Goal: Task Accomplishment & Management: Manage account settings

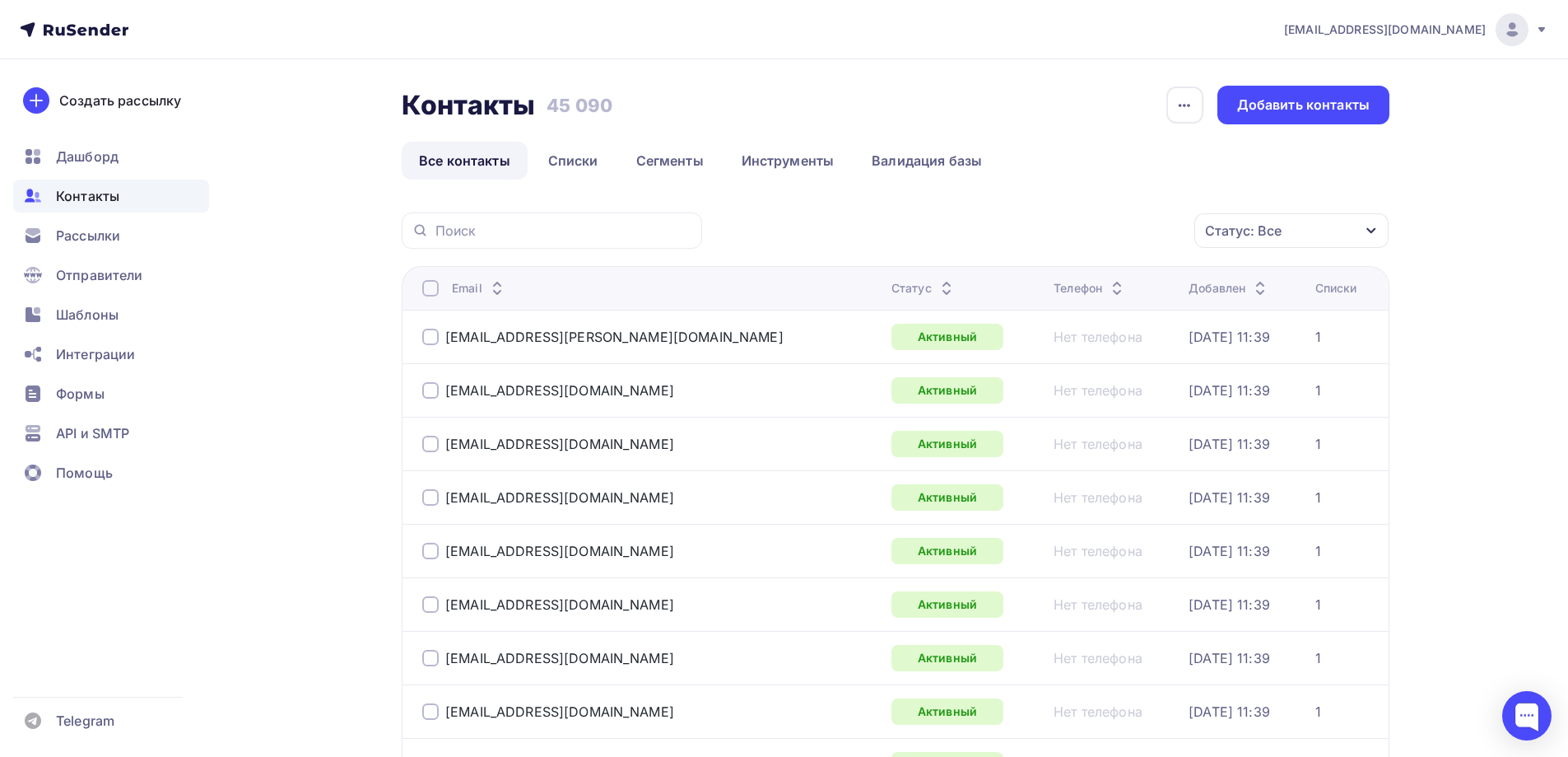
click at [1351, 226] on div "Статус: Все" at bounding box center [1291, 230] width 194 height 34
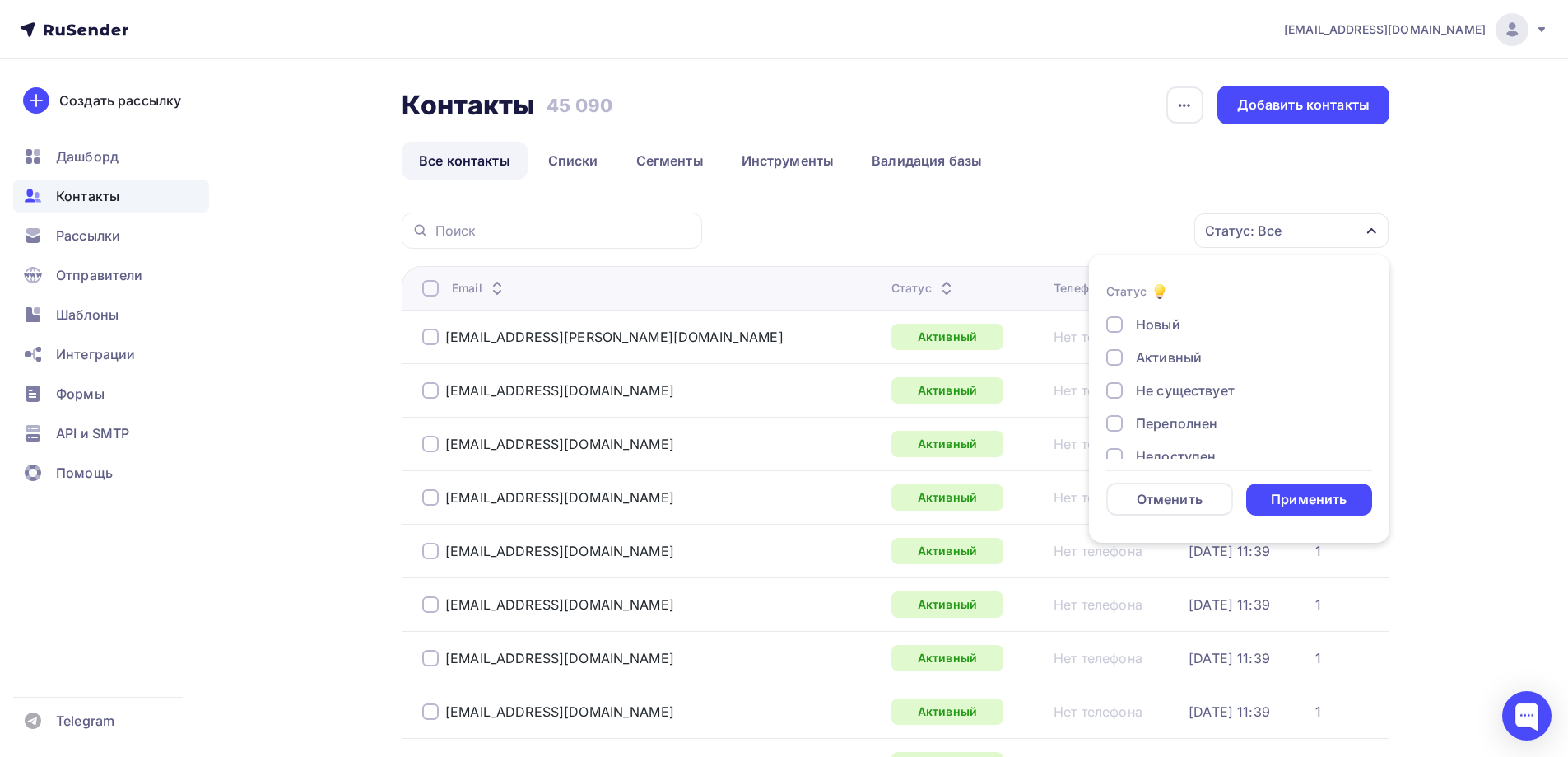
click at [1178, 390] on div "Не существует" at bounding box center [1186, 390] width 99 height 20
click at [1169, 429] on div "Переполнен" at bounding box center [1177, 423] width 82 height 20
click at [1172, 373] on div "Недоступен" at bounding box center [1176, 374] width 80 height 20
drag, startPoint x: 1159, startPoint y: 407, endPoint x: 1157, endPoint y: 440, distance: 33.1
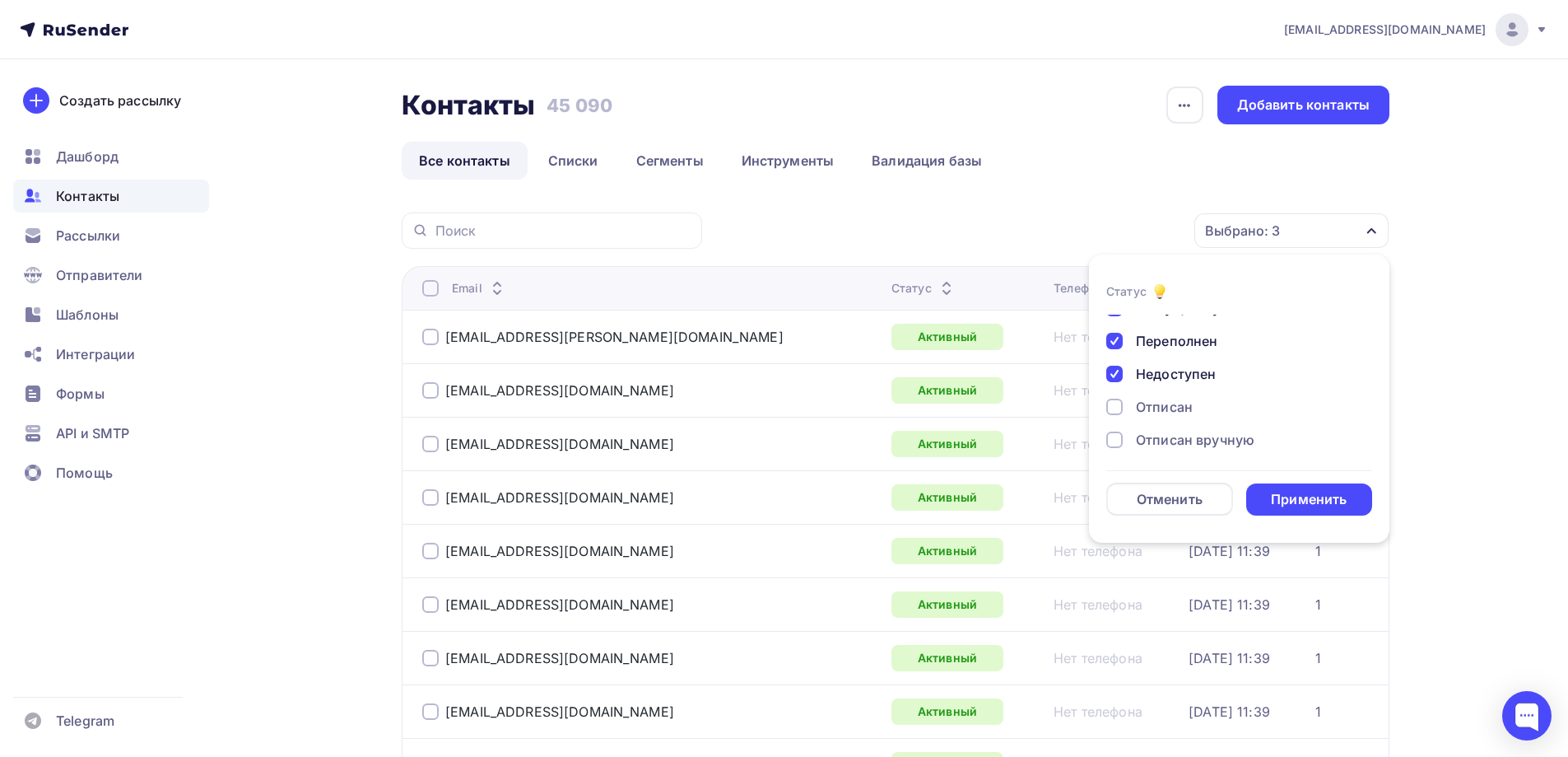
click at [1159, 408] on div "Отписан" at bounding box center [1165, 407] width 57 height 20
click at [1157, 442] on div "Отписан вручную" at bounding box center [1195, 440] width 118 height 20
click at [1172, 436] on div "Жалоба" at bounding box center [1162, 436] width 52 height 20
click at [1286, 494] on div "Применить" at bounding box center [1309, 499] width 76 height 19
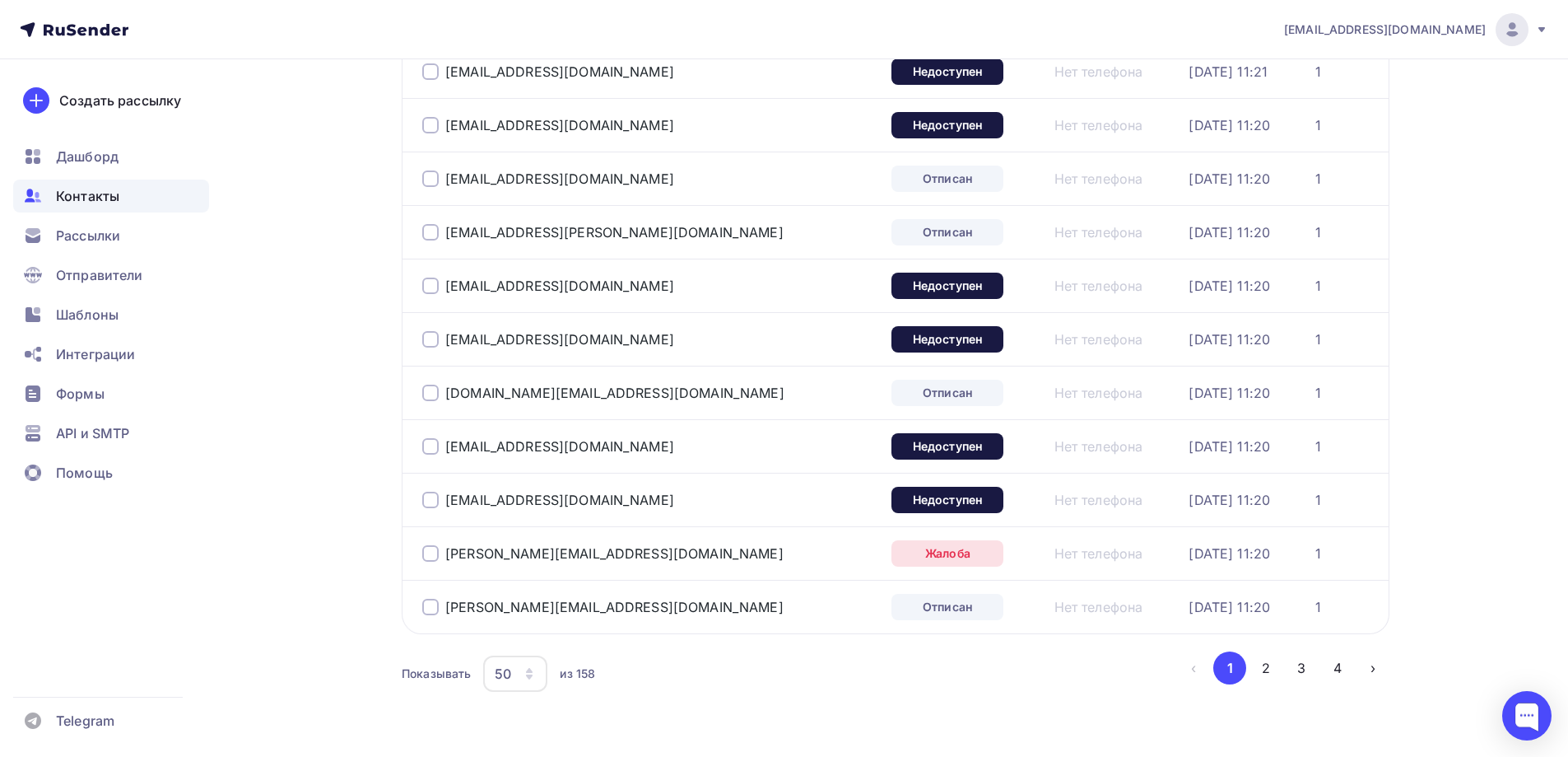
scroll to position [2397, 0]
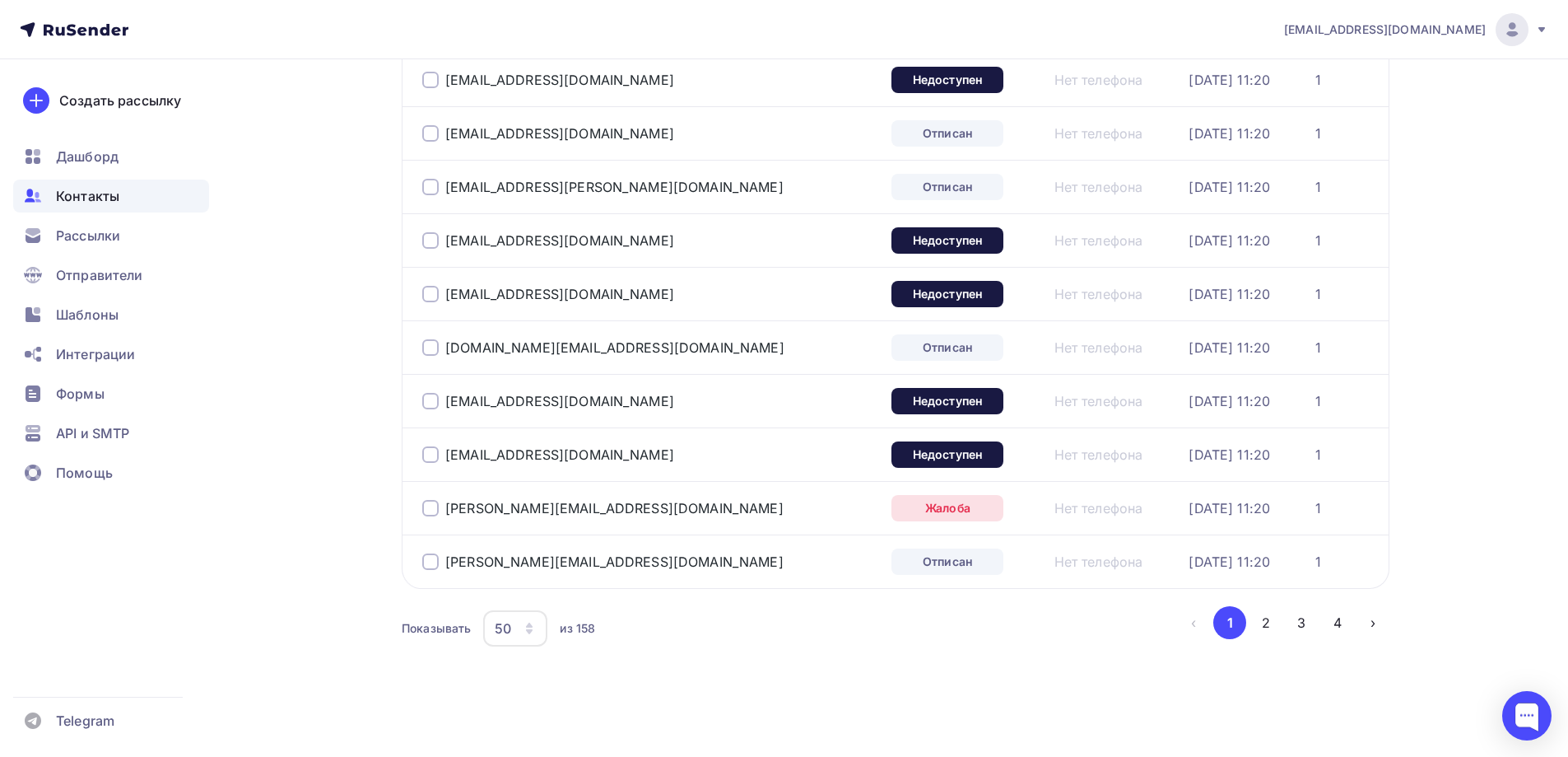
click at [501, 623] on div "50" at bounding box center [503, 628] width 17 height 20
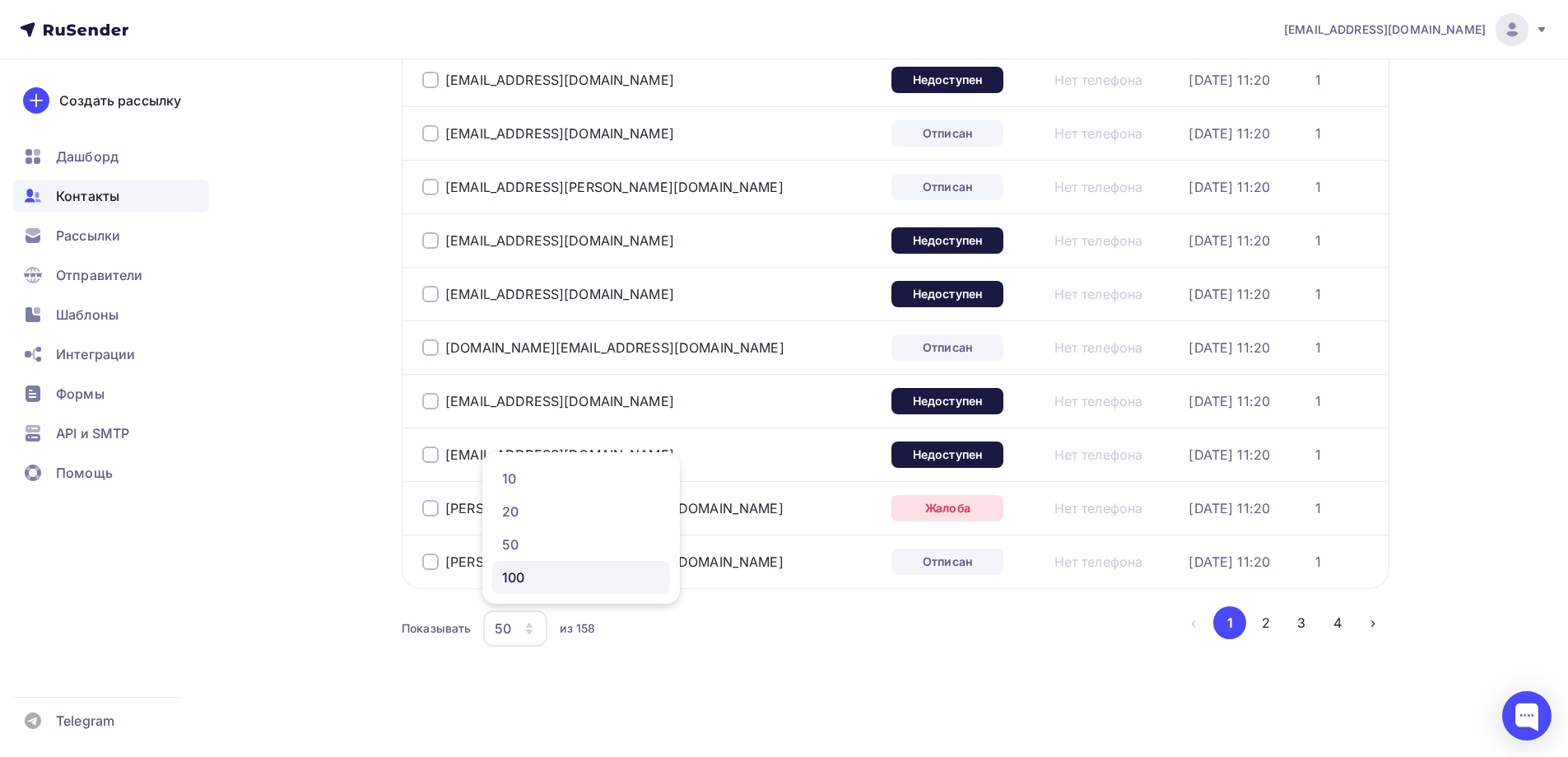
click at [533, 570] on div "100" at bounding box center [581, 577] width 158 height 20
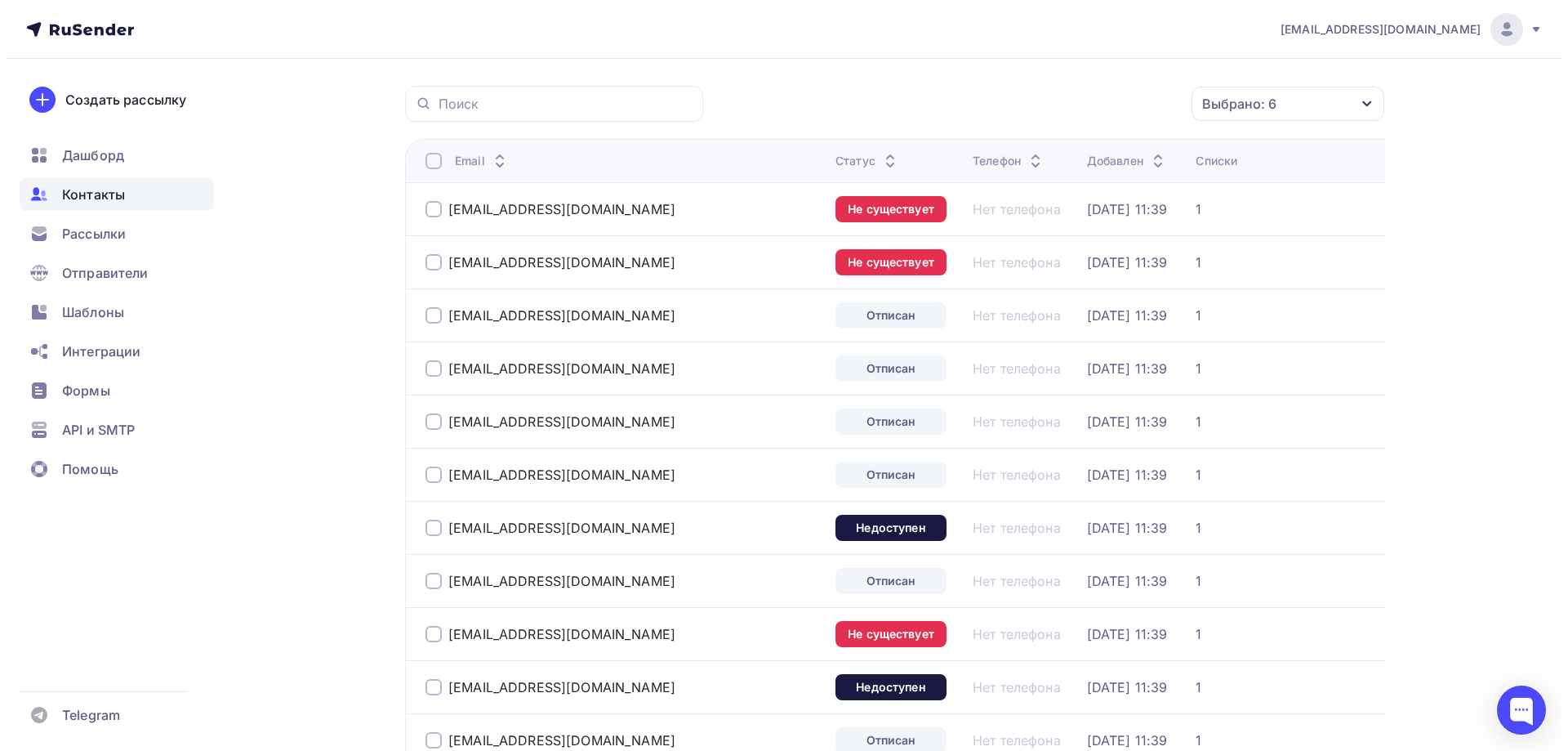
scroll to position [0, 0]
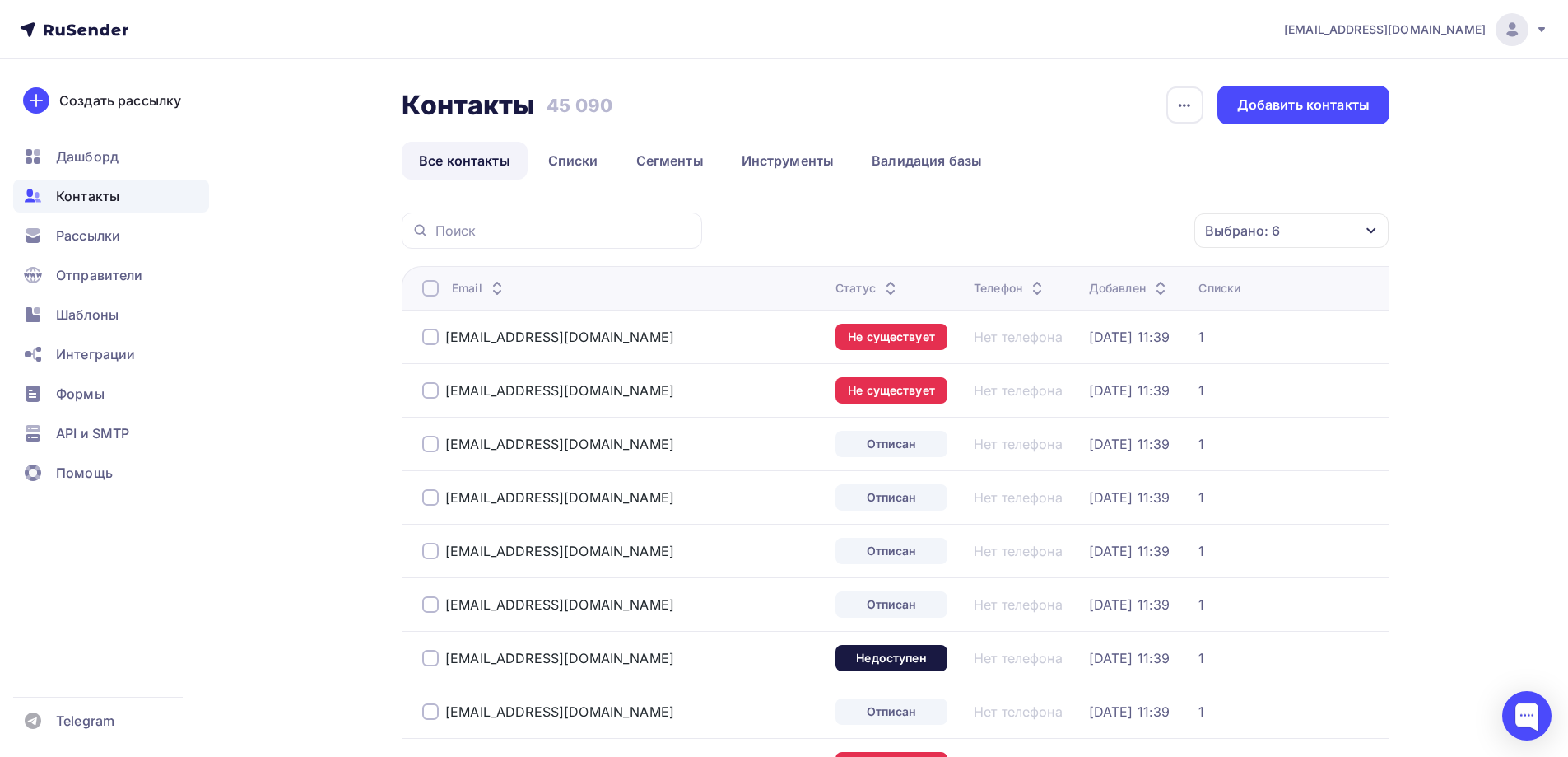
click at [439, 283] on div "Email" at bounding box center [622, 288] width 400 height 17
click at [437, 284] on div at bounding box center [430, 288] width 17 height 17
click at [1017, 230] on div "Действие" at bounding box center [1005, 231] width 63 height 20
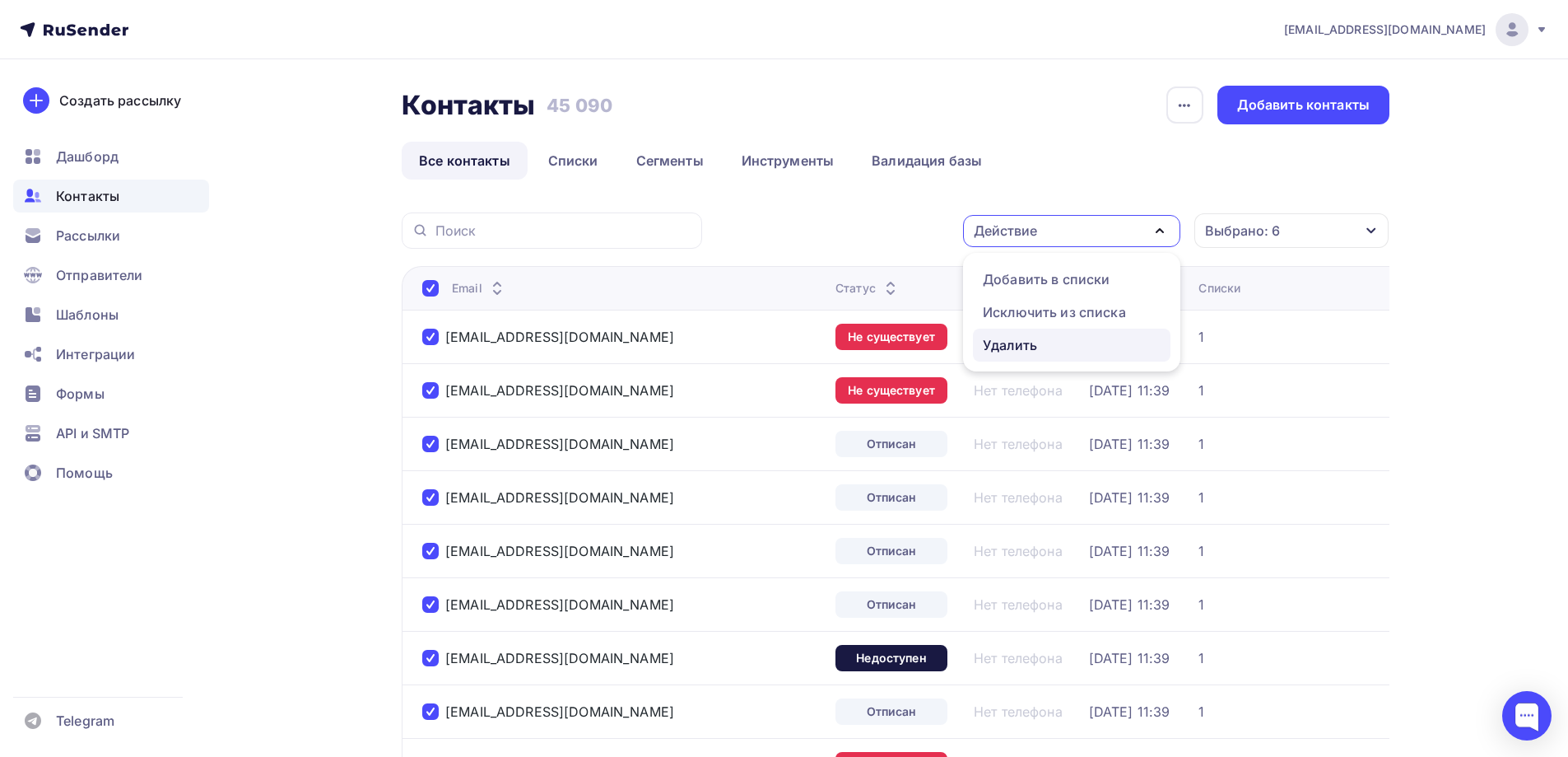
click at [1022, 343] on div "Удалить" at bounding box center [1009, 345] width 54 height 20
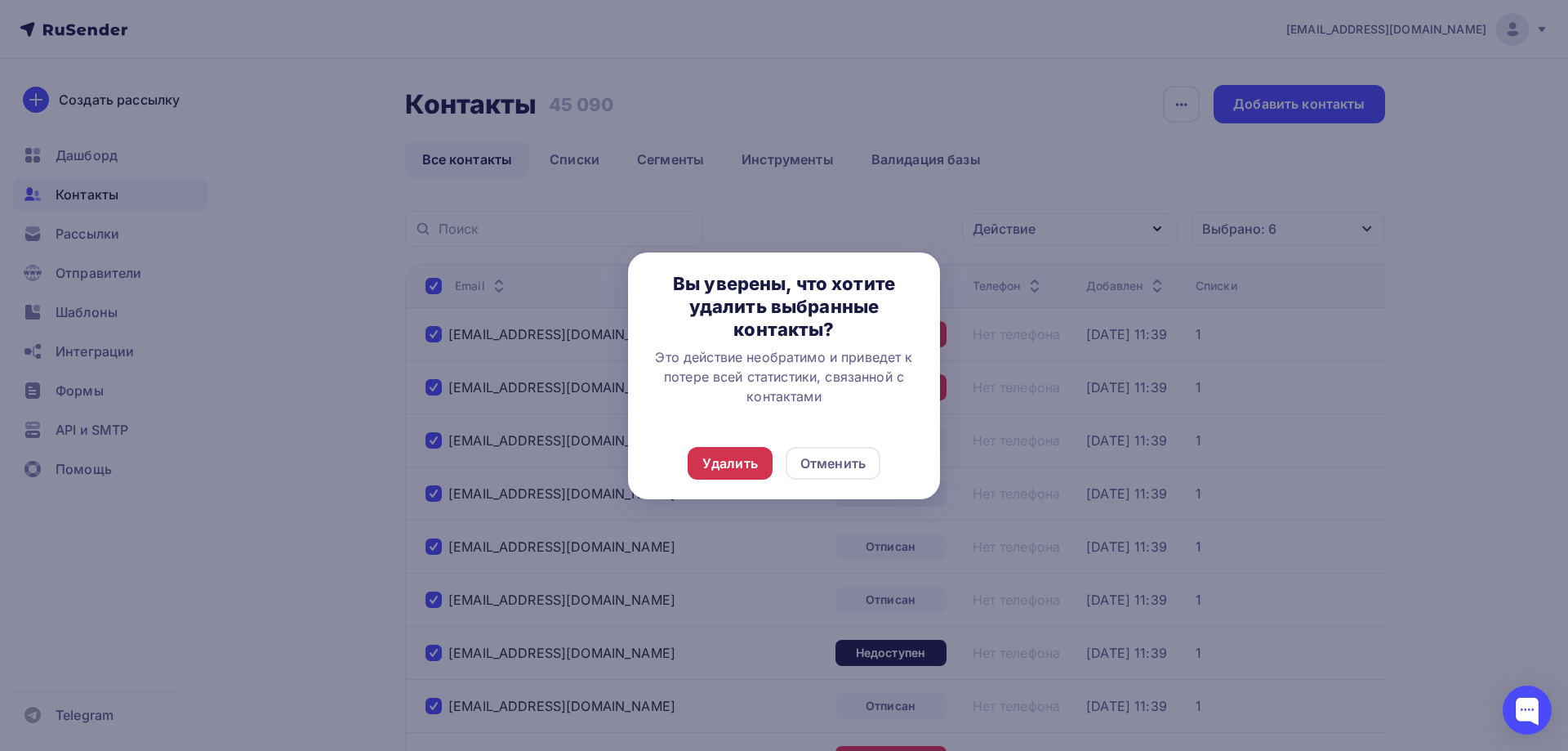
click at [746, 453] on div "Удалить" at bounding box center [729, 463] width 85 height 32
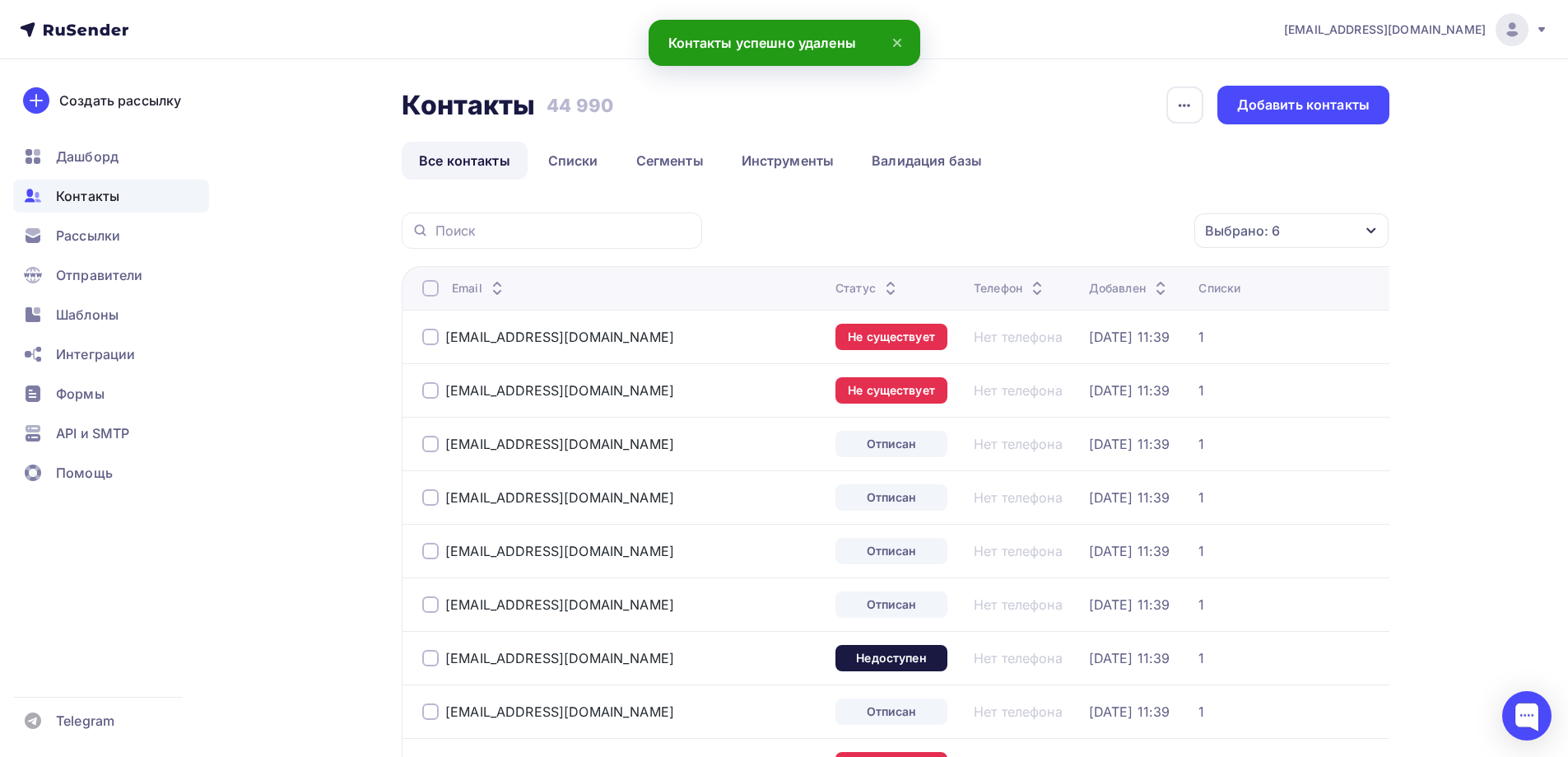
click at [433, 285] on div at bounding box center [430, 288] width 17 height 17
click at [1015, 226] on div "Действие" at bounding box center [1005, 231] width 63 height 20
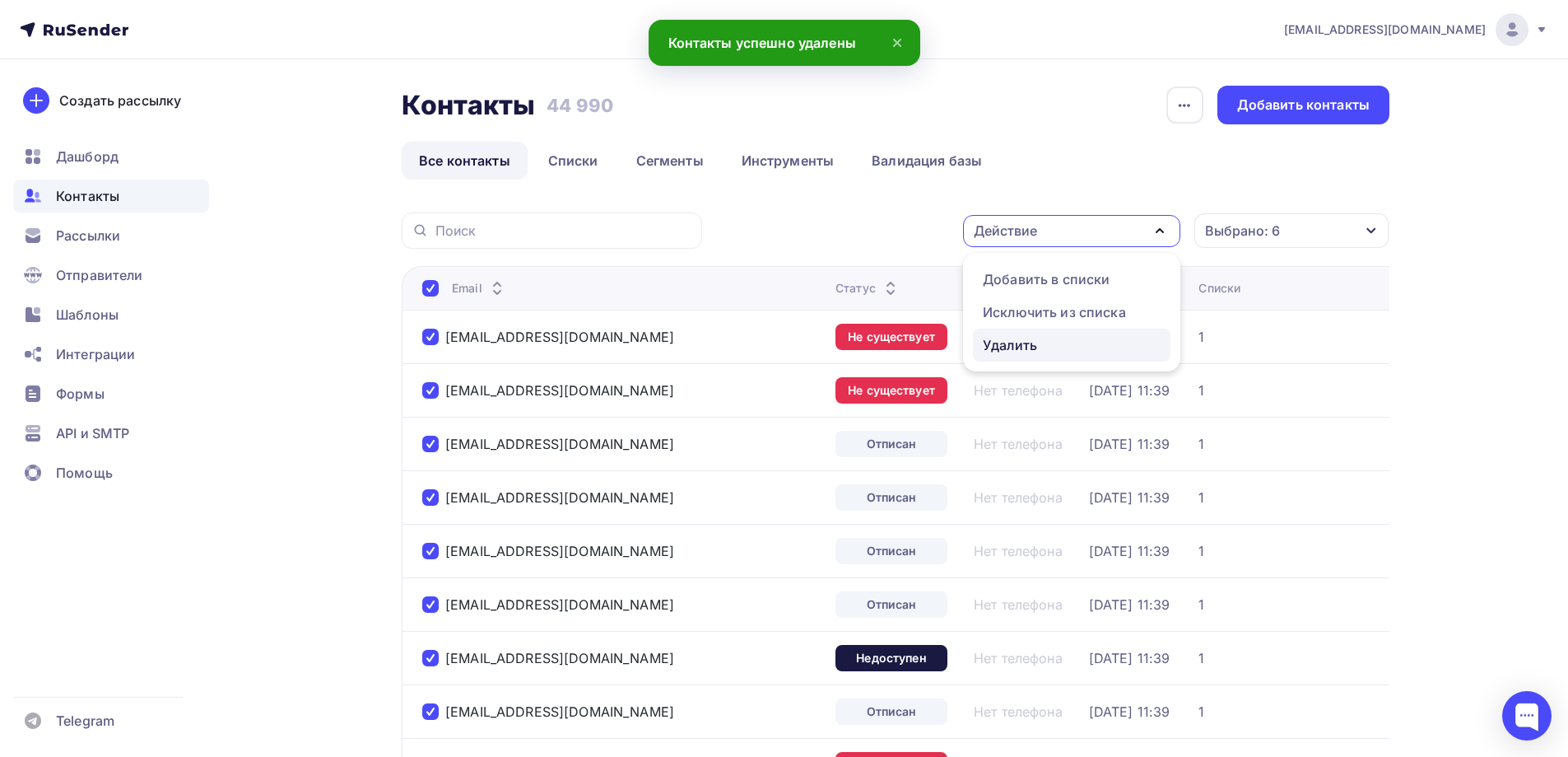
click at [1024, 345] on div "Удалить" at bounding box center [1009, 345] width 54 height 20
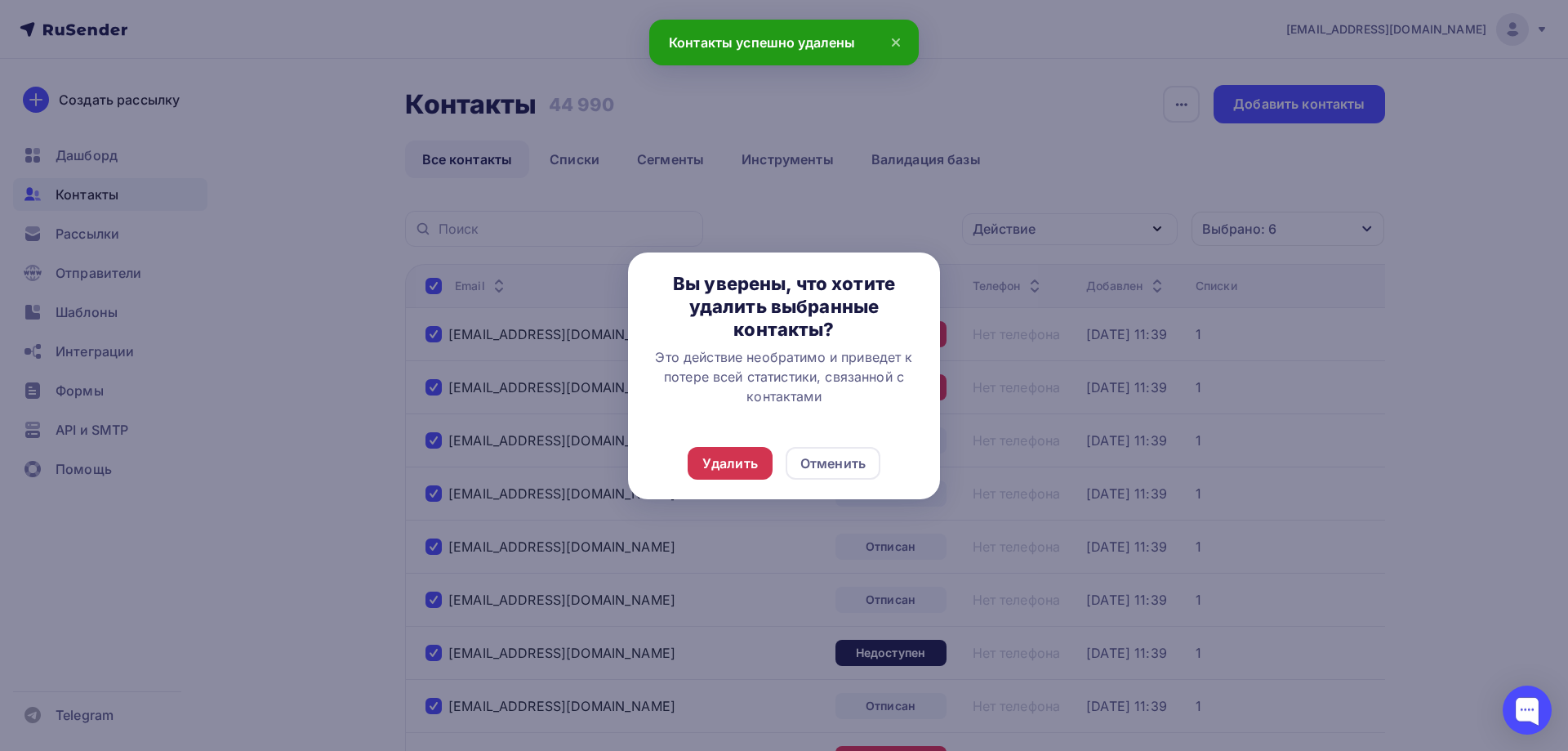
click at [736, 466] on div "Удалить" at bounding box center [729, 464] width 56 height 20
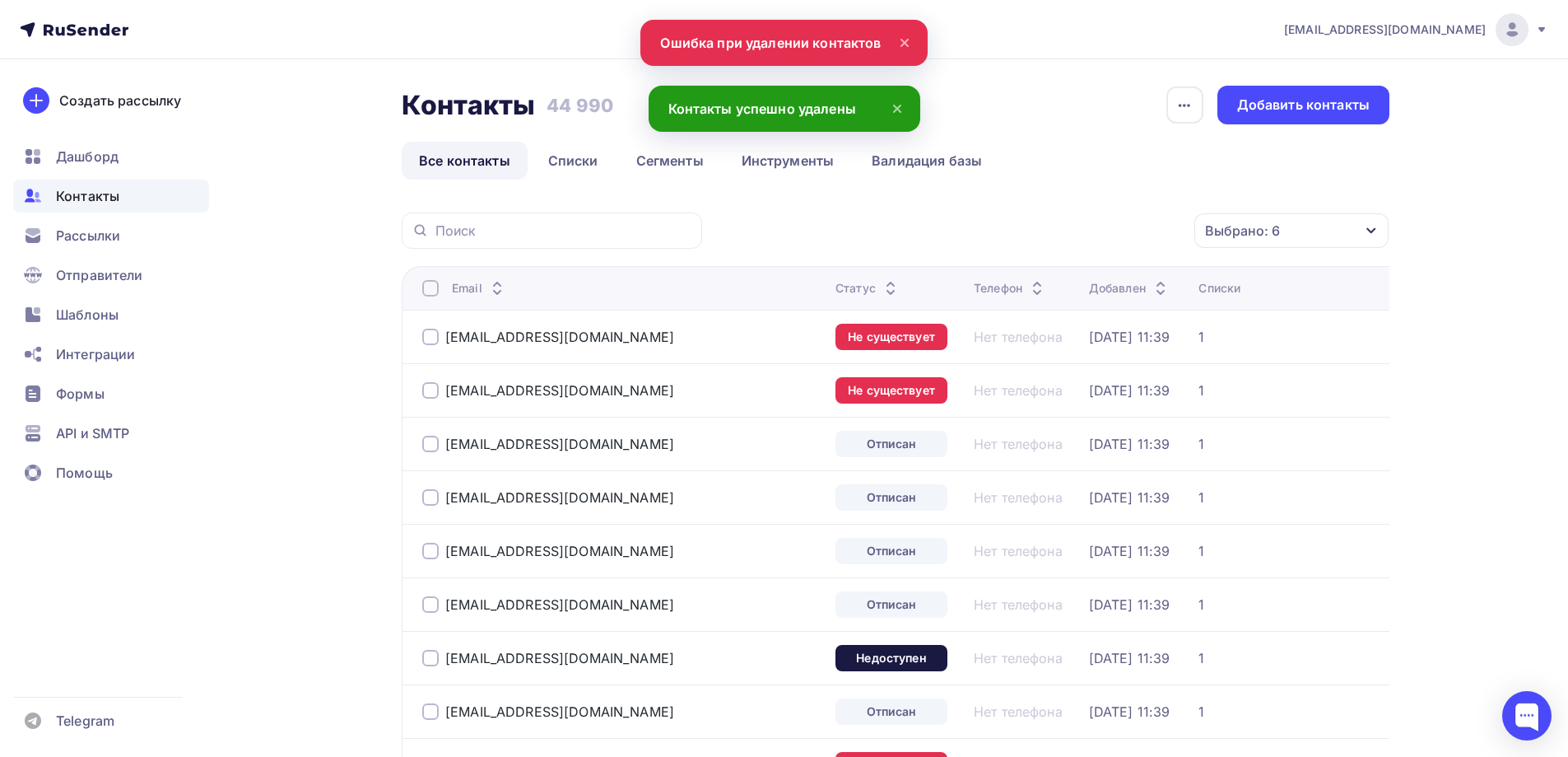
click at [433, 288] on div at bounding box center [430, 288] width 17 height 17
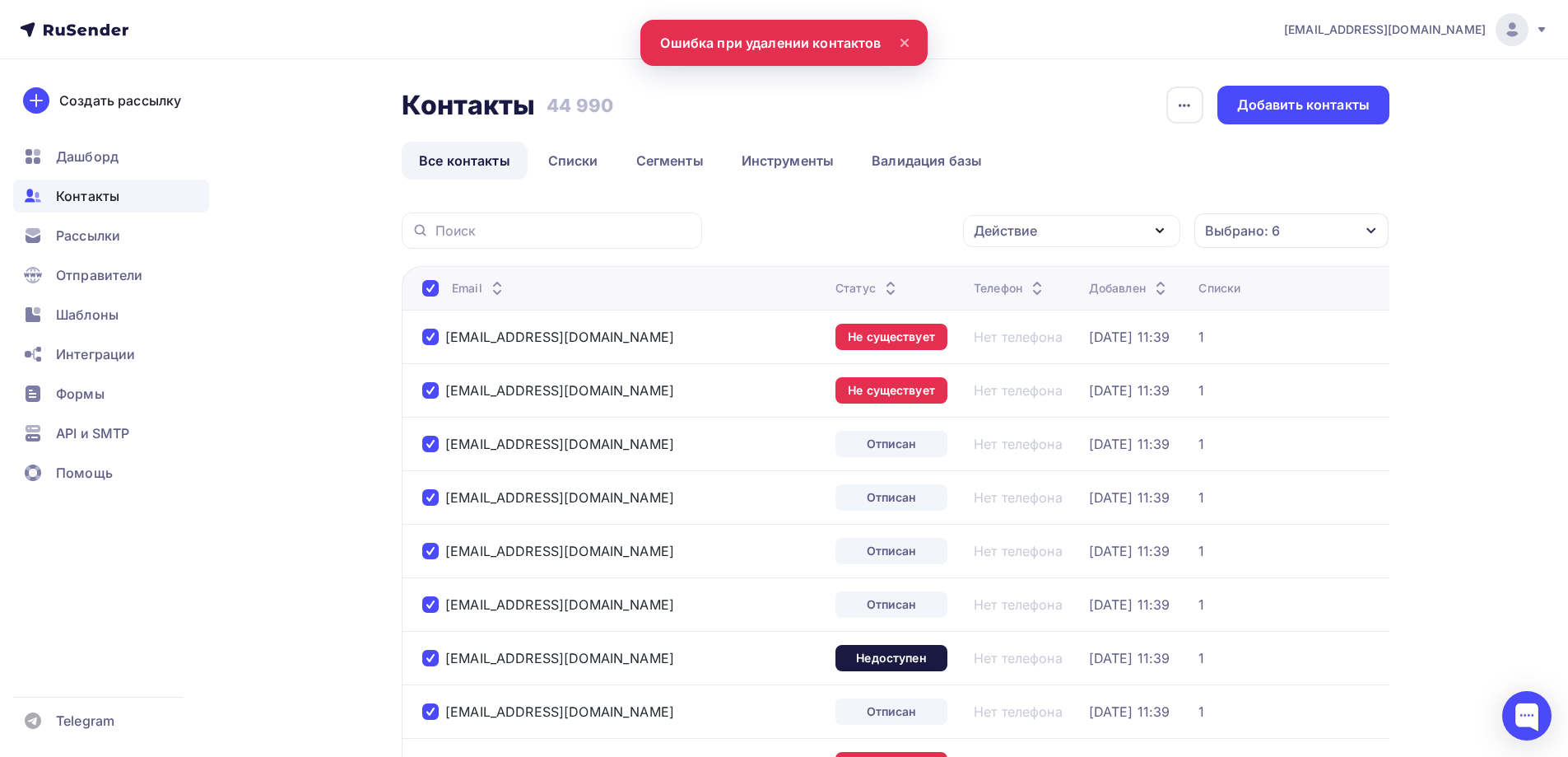
click at [1020, 240] on div "Действие" at bounding box center [1005, 231] width 63 height 20
click at [1019, 346] on div "Удалить" at bounding box center [1009, 345] width 54 height 20
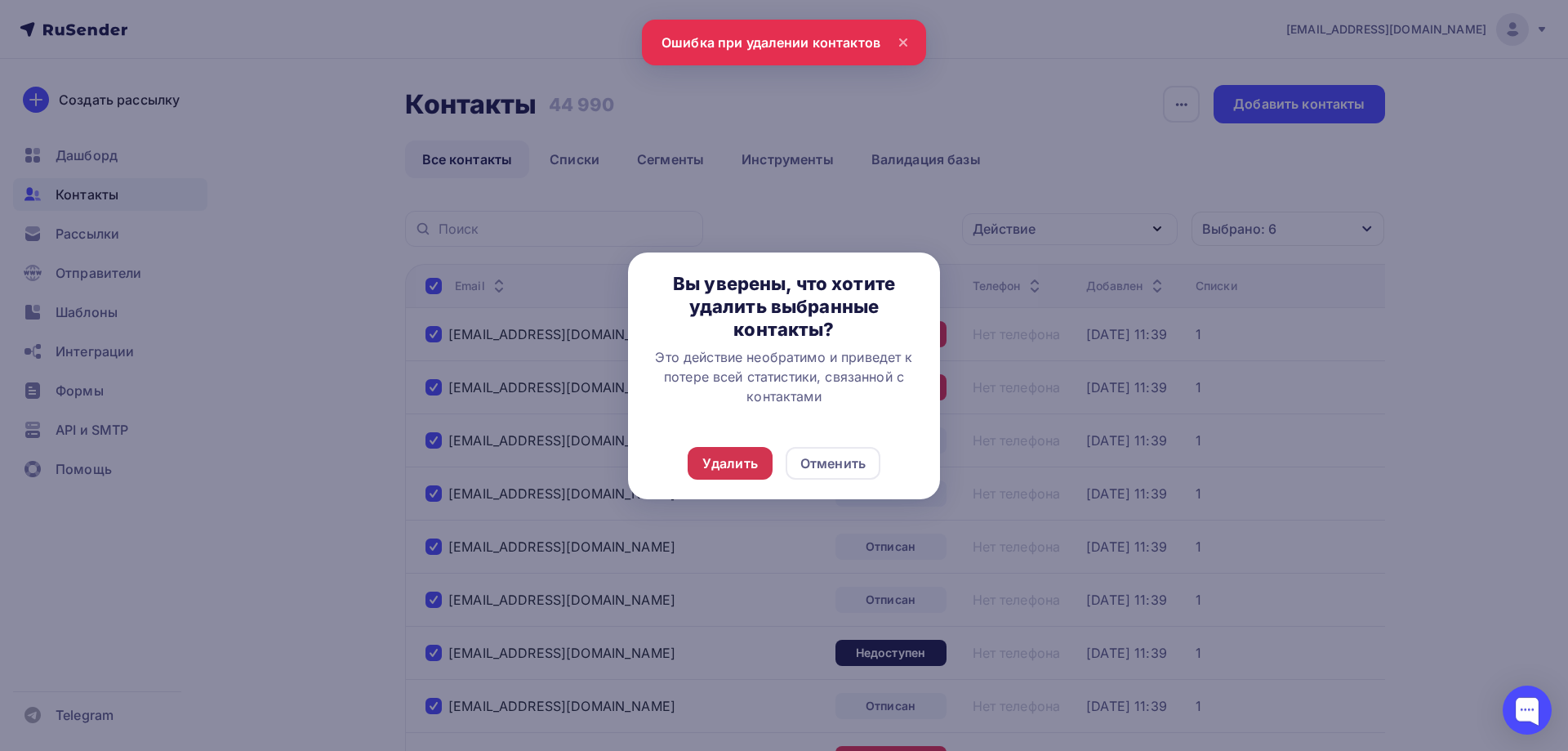
click at [726, 464] on div "Удалить" at bounding box center [729, 464] width 56 height 20
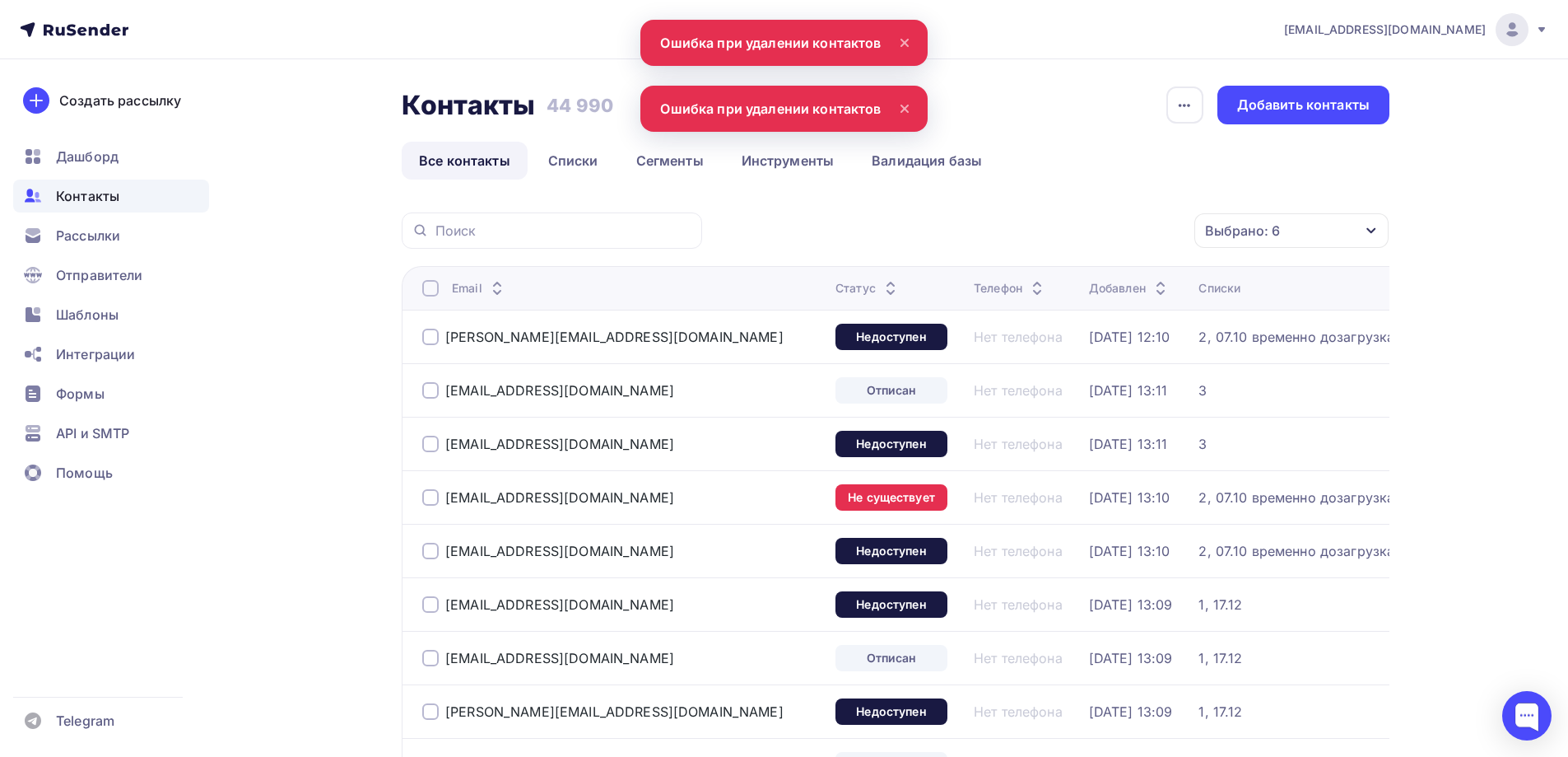
click at [434, 286] on div at bounding box center [430, 288] width 17 height 17
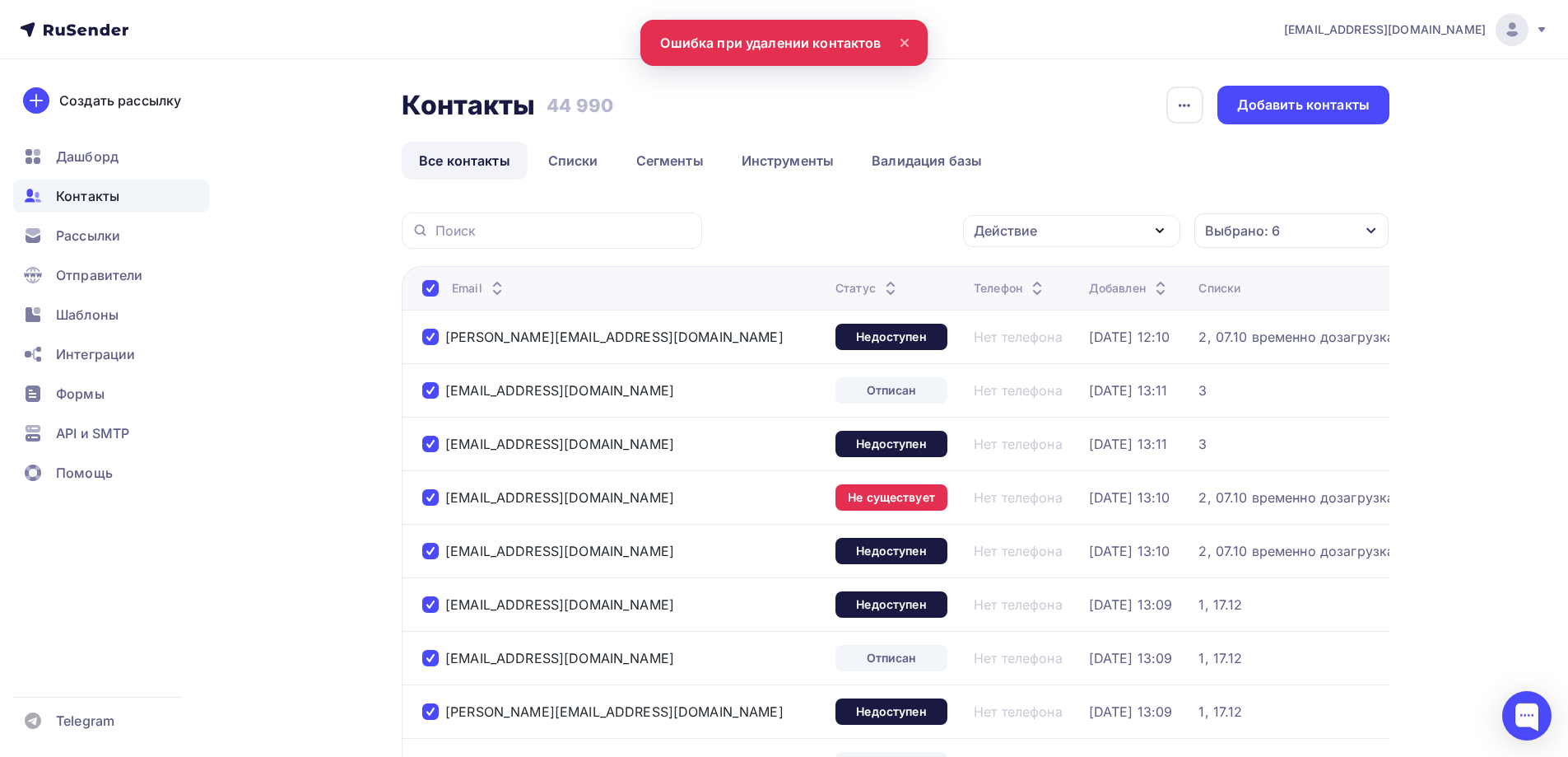
click at [1053, 219] on div "Действие" at bounding box center [1071, 231] width 218 height 33
click at [1026, 347] on div "Удалить" at bounding box center [1009, 345] width 54 height 20
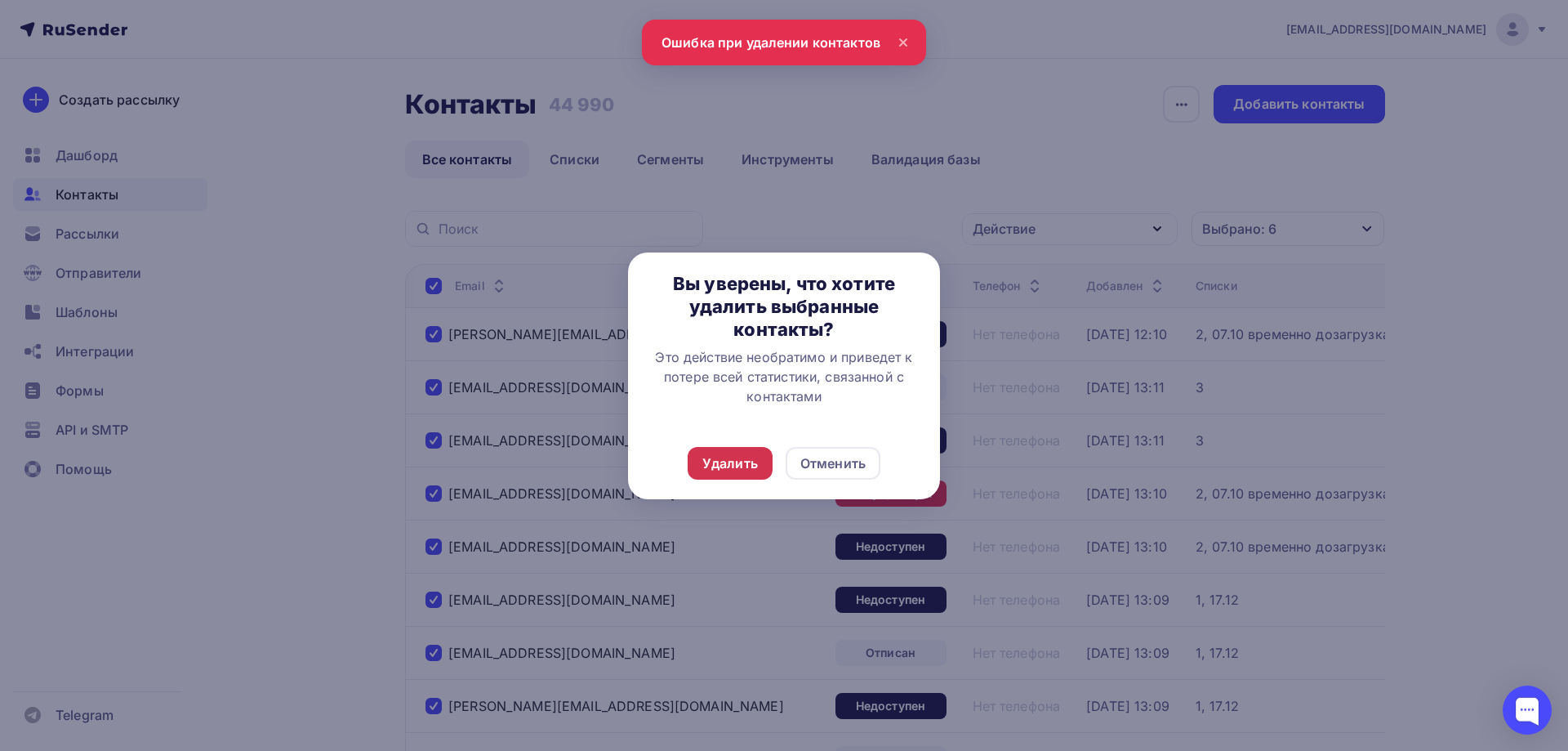
click at [701, 464] on div "Удалить" at bounding box center [729, 463] width 85 height 32
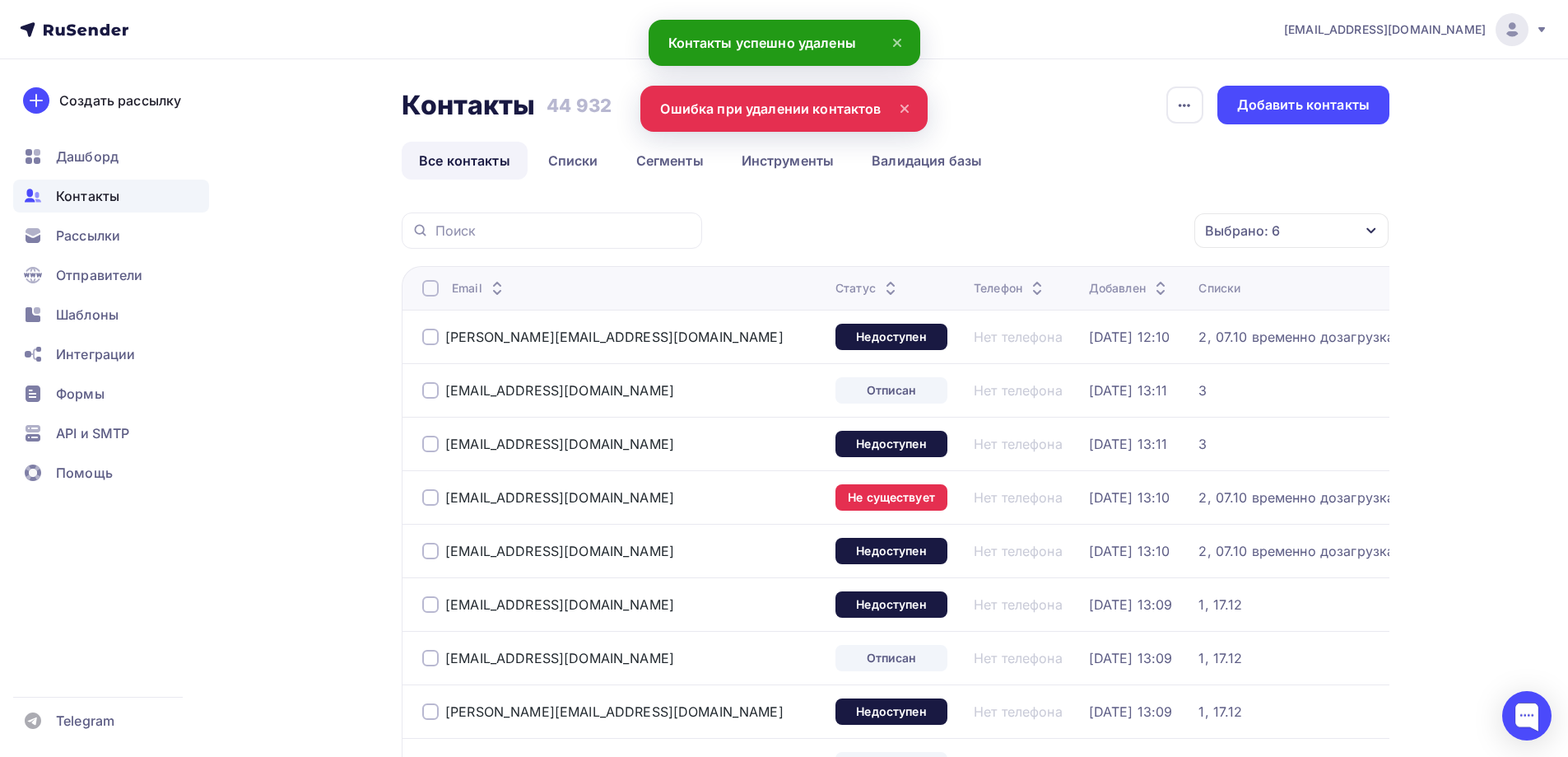
click at [440, 288] on div "Email" at bounding box center [622, 288] width 400 height 17
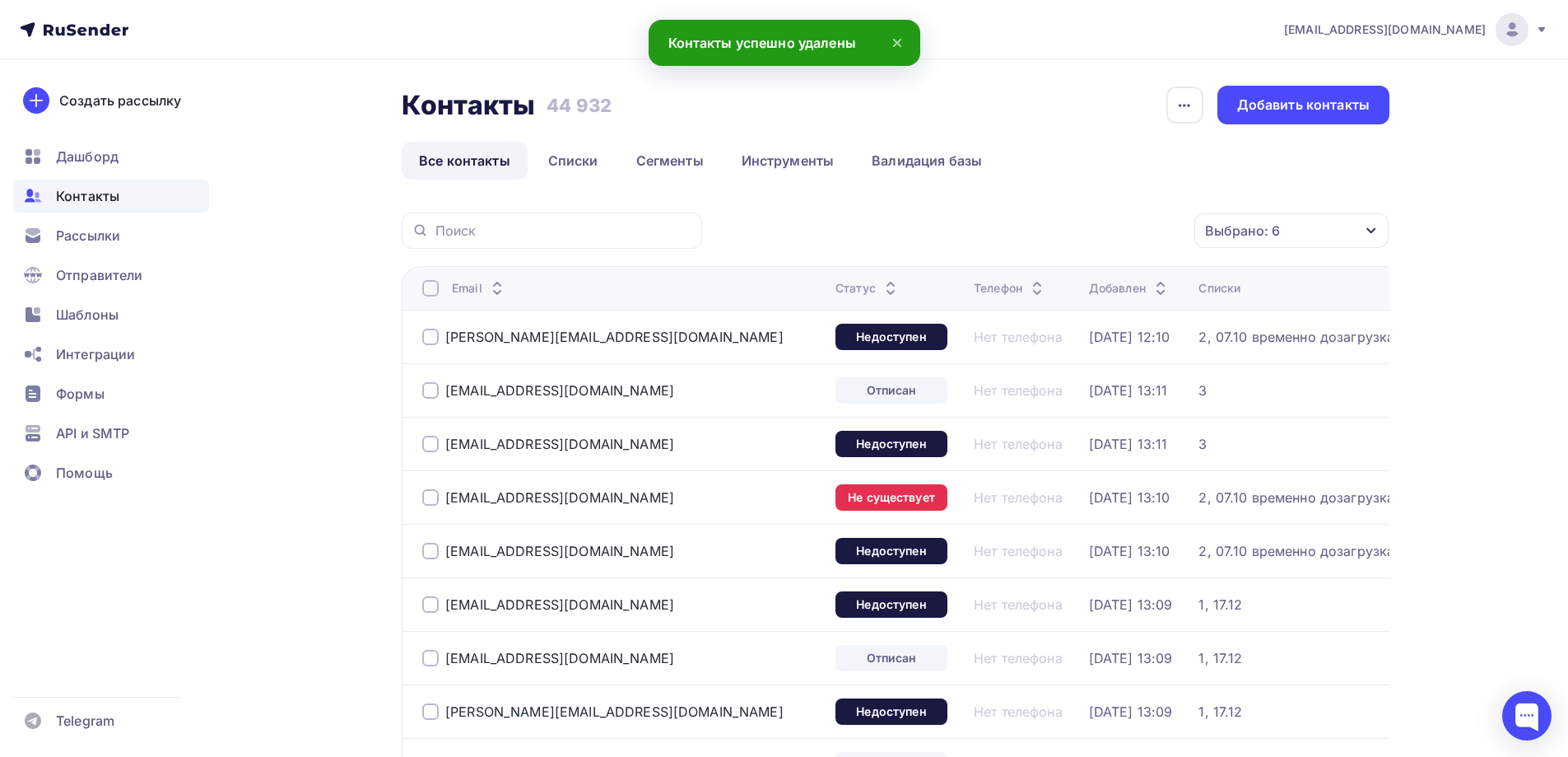
click at [432, 288] on div at bounding box center [430, 288] width 17 height 17
click at [432, 287] on div at bounding box center [430, 288] width 17 height 17
click at [1037, 233] on div "Действие" at bounding box center [1005, 231] width 63 height 20
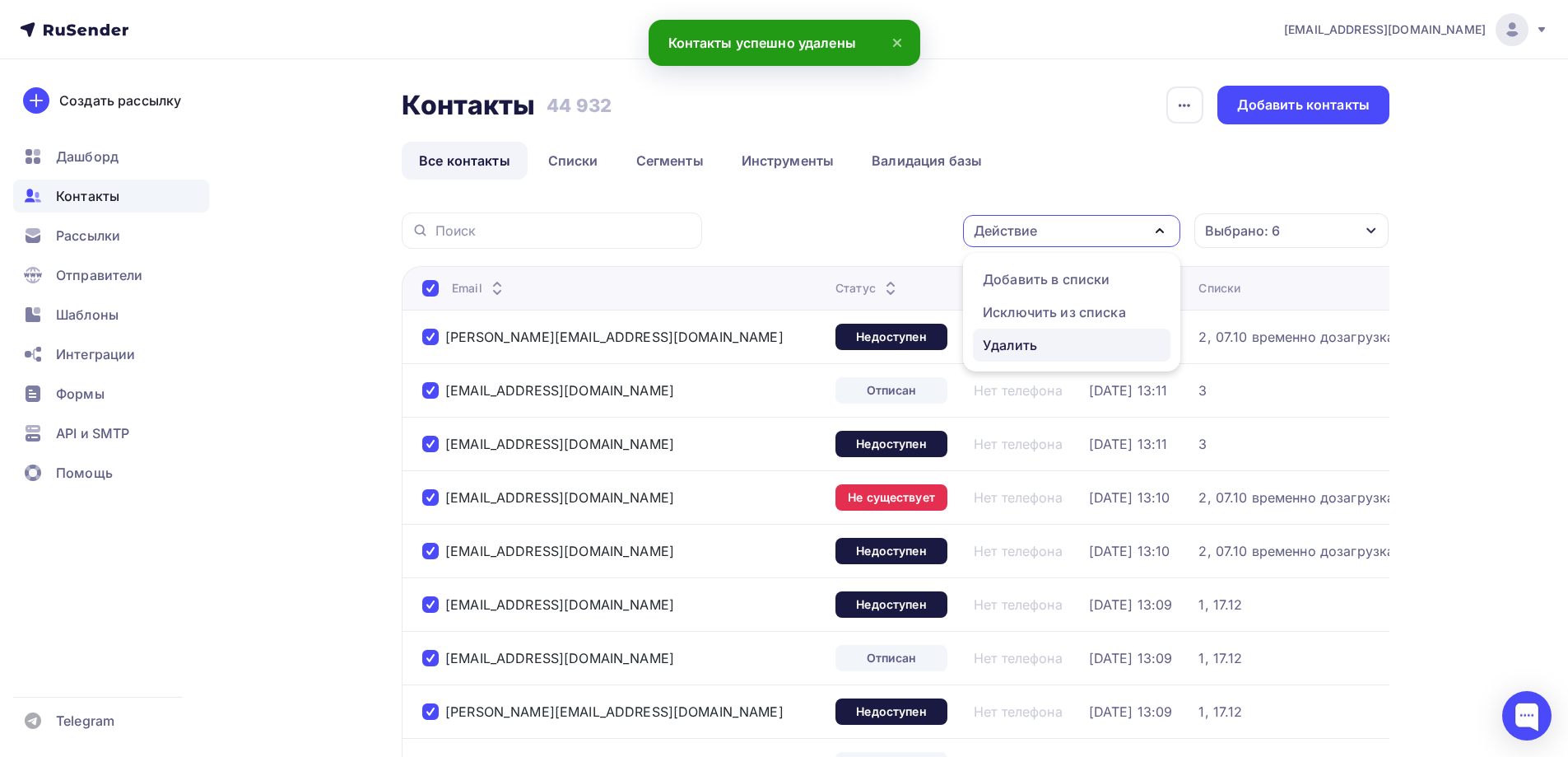
click at [1028, 339] on div "Удалить" at bounding box center [1009, 345] width 54 height 20
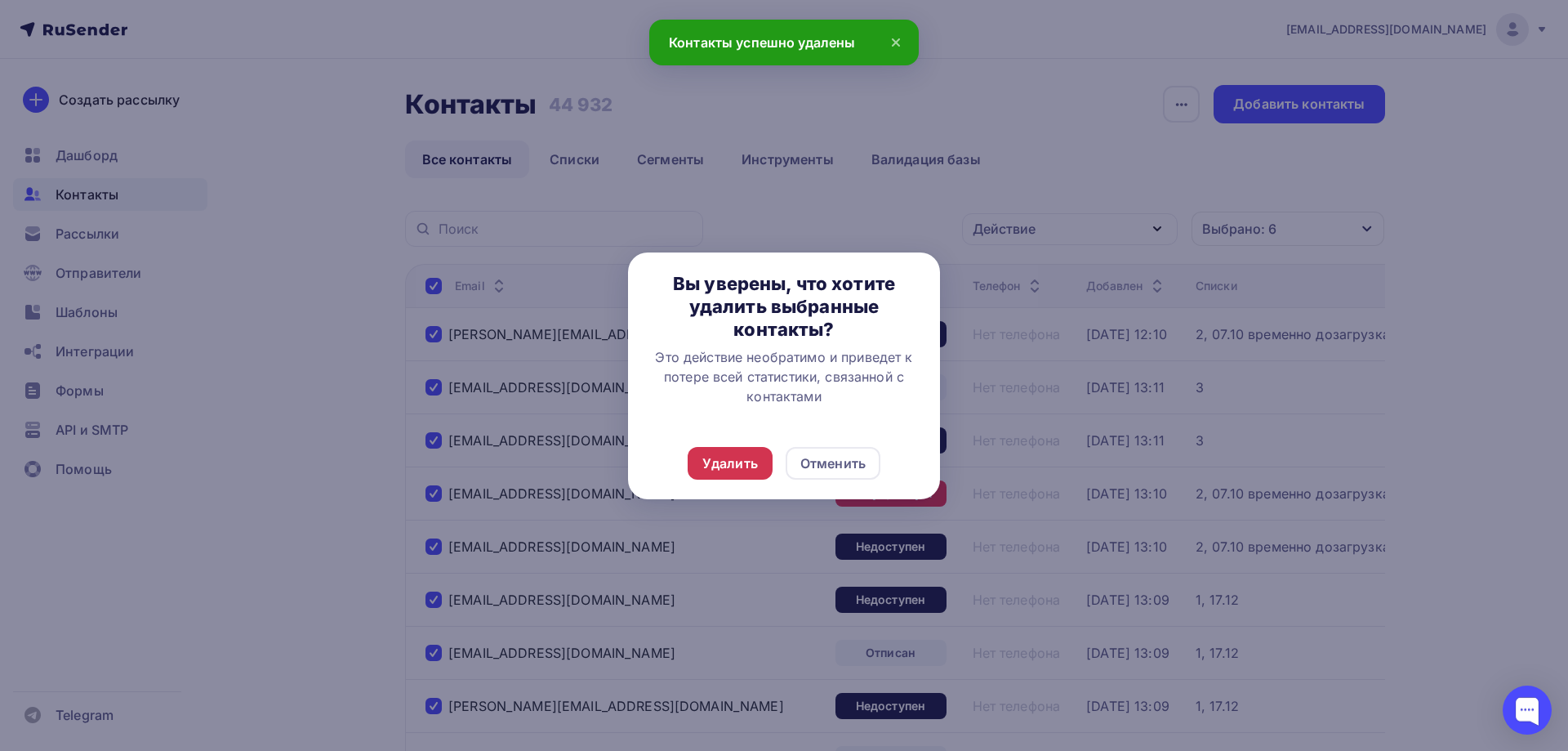
click at [732, 459] on div "Удалить" at bounding box center [729, 464] width 56 height 20
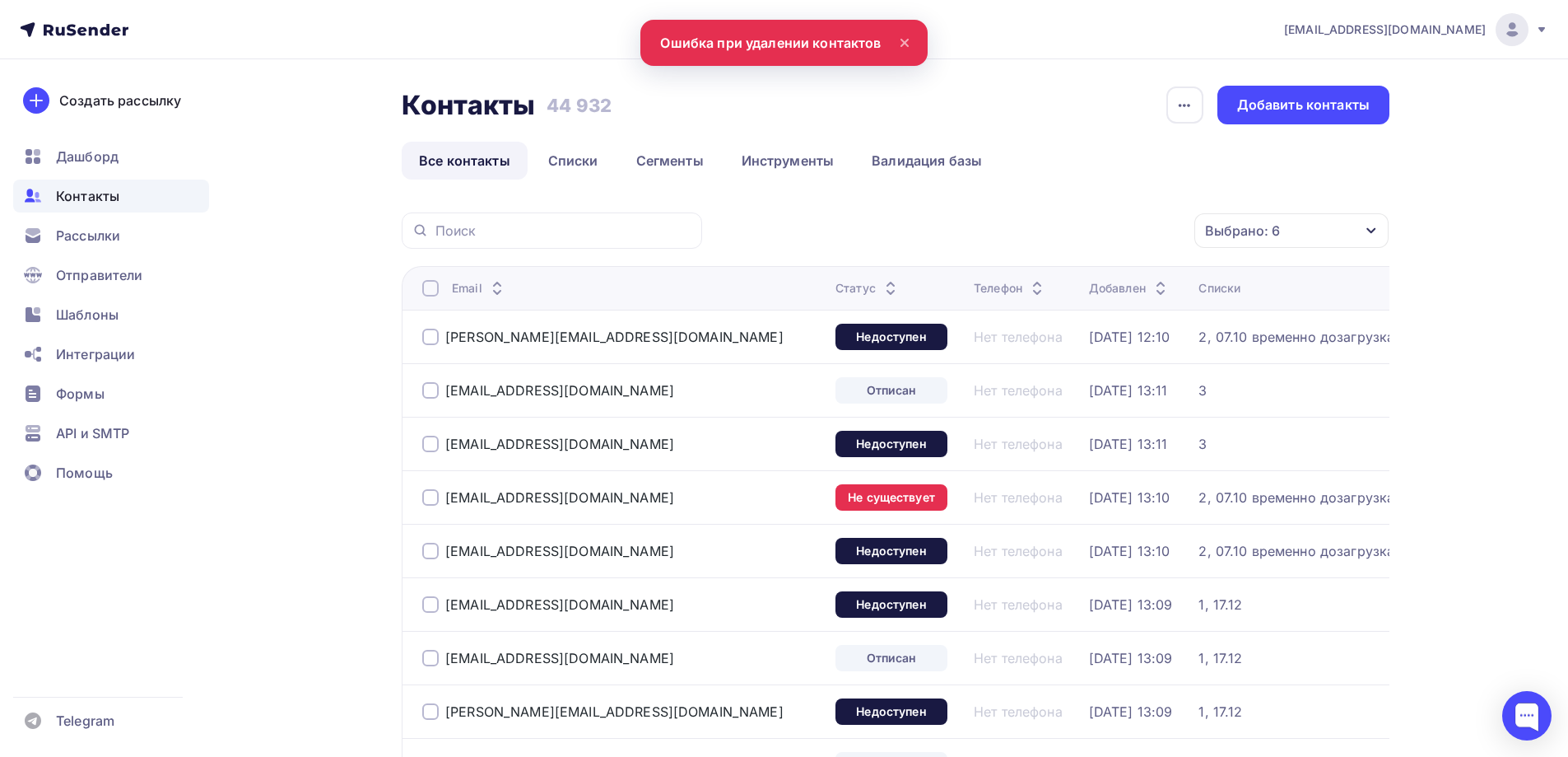
click at [427, 293] on div at bounding box center [430, 288] width 17 height 17
click at [1005, 234] on div "Действие" at bounding box center [1005, 231] width 63 height 20
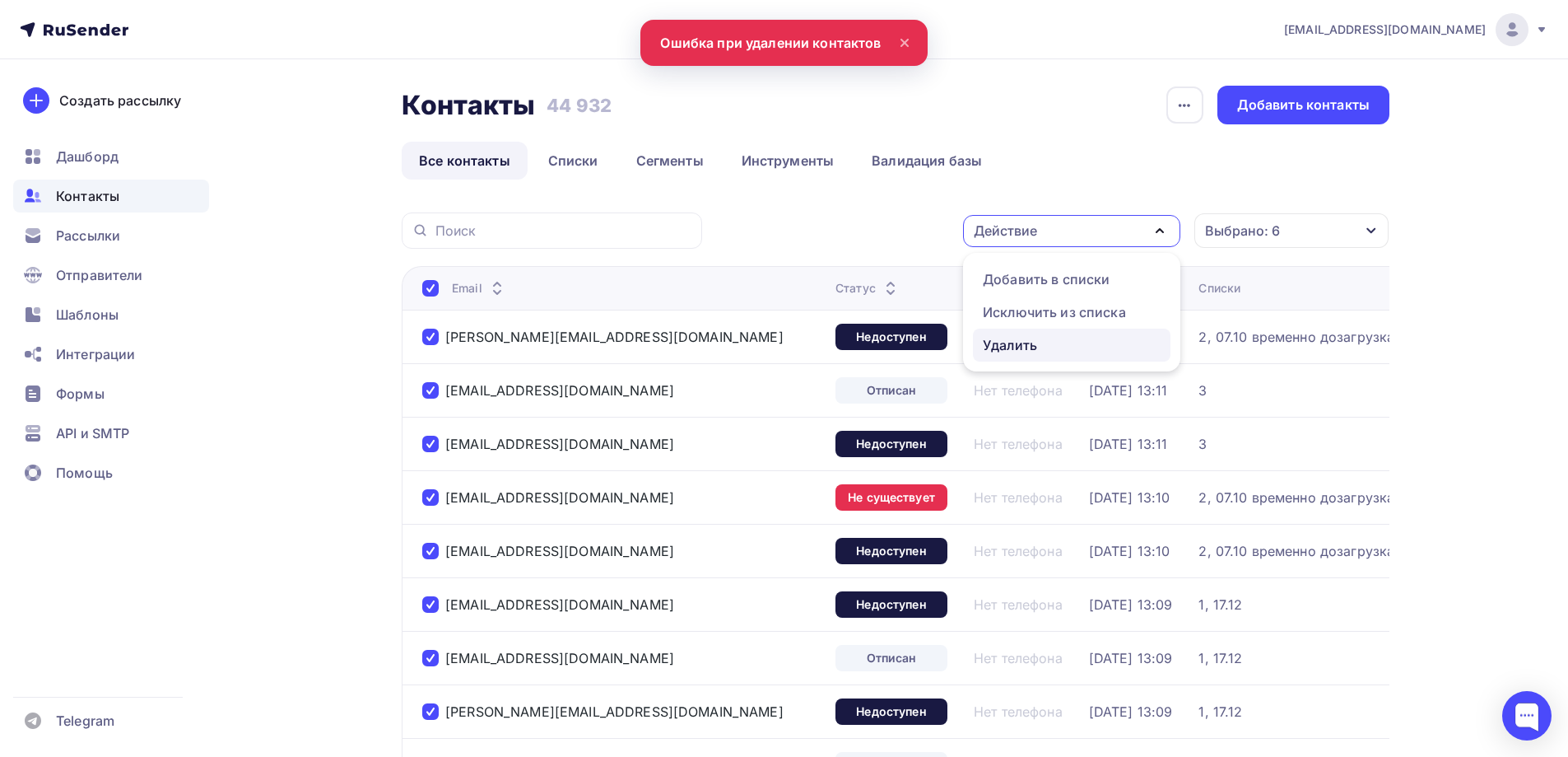
click at [1004, 334] on link "Удалить" at bounding box center [1071, 344] width 197 height 33
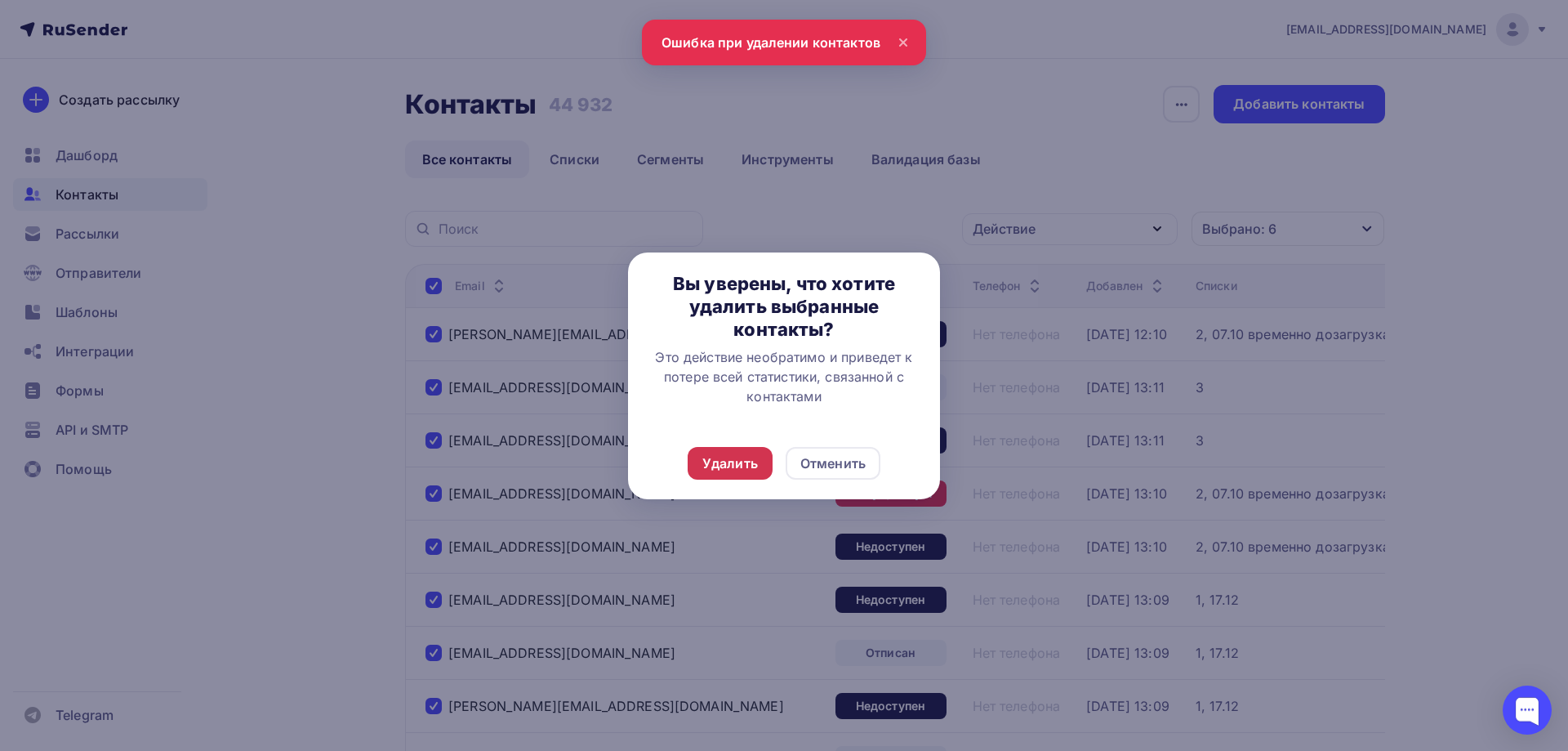
click at [741, 457] on div "Удалить" at bounding box center [729, 464] width 56 height 20
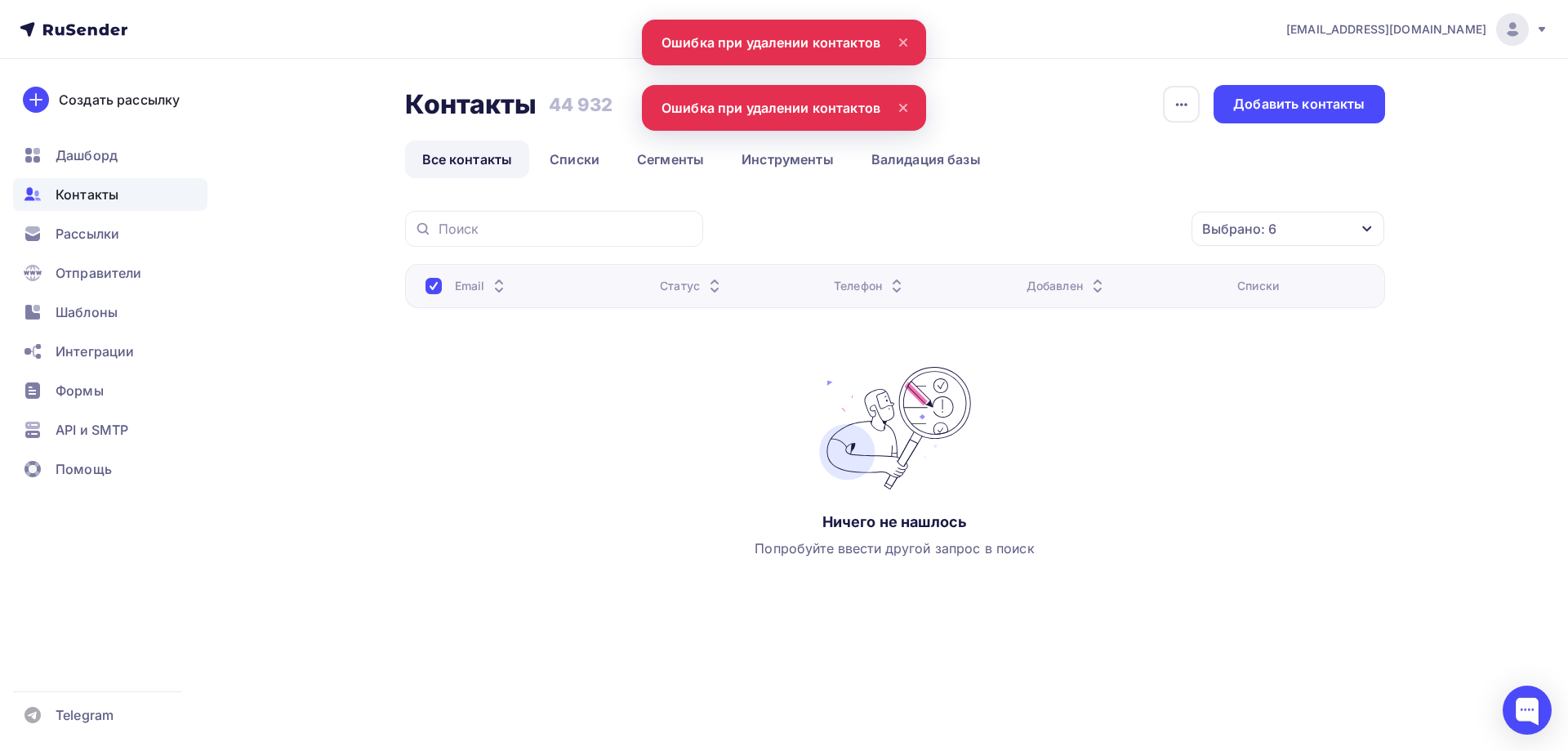
click at [448, 163] on link "Все контакты" at bounding box center [467, 159] width 125 height 37
